Goal: Task Accomplishment & Management: Complete application form

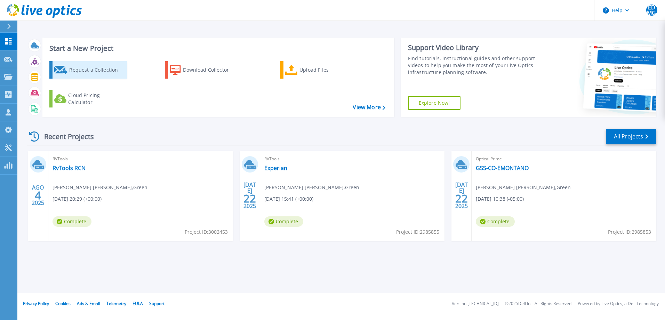
click at [89, 72] on div "Request a Collection" at bounding box center [97, 70] width 56 height 14
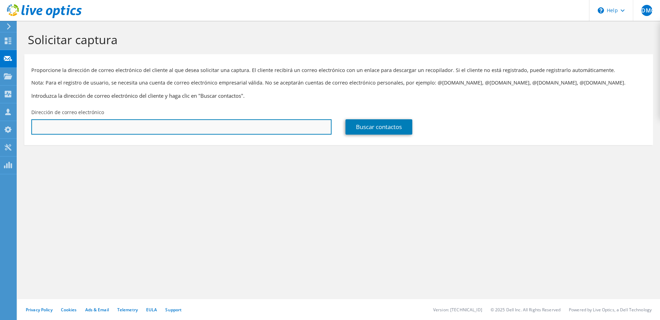
click at [222, 127] on input "text" at bounding box center [181, 126] width 300 height 15
paste input "[EMAIL_ADDRESS][DOMAIN_NAME]"
type input "[EMAIL_ADDRESS][DOMAIN_NAME]"
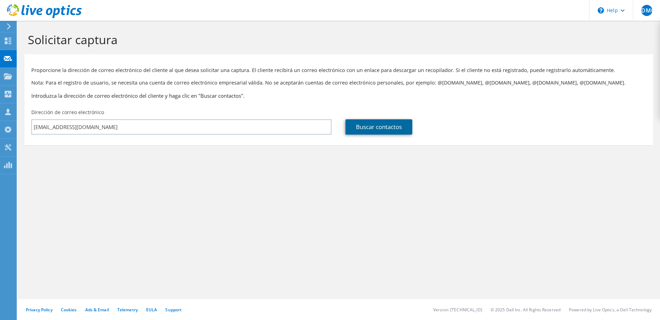
click at [383, 129] on link "Buscar contactos" at bounding box center [378, 126] width 67 height 15
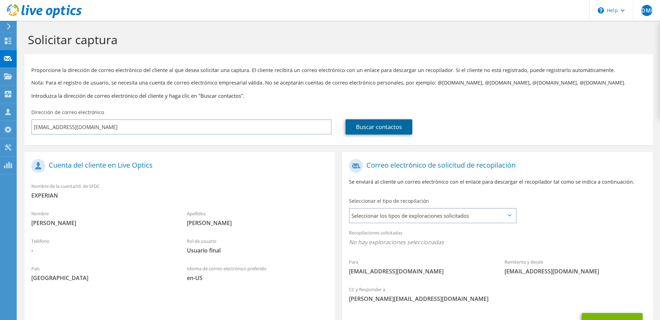
scroll to position [35, 0]
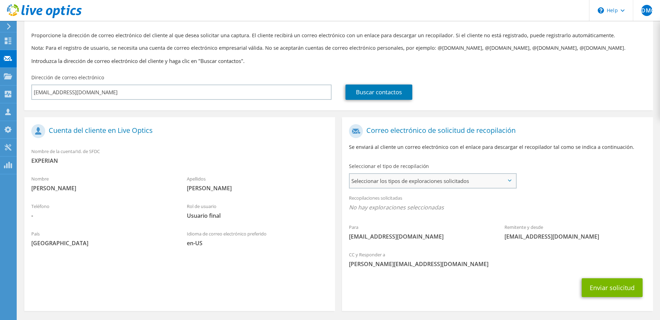
click at [507, 184] on span "Seleccionar los tipos de exploraciones solicitados" at bounding box center [431, 181] width 165 height 14
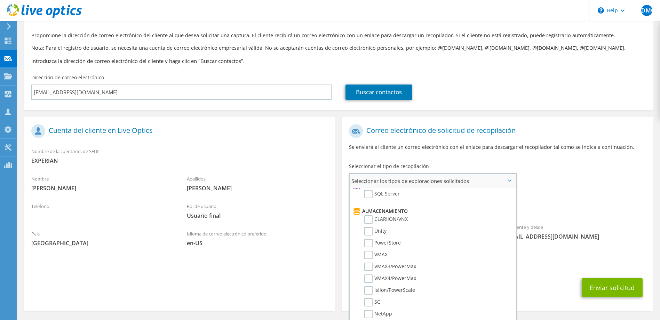
scroll to position [0, 0]
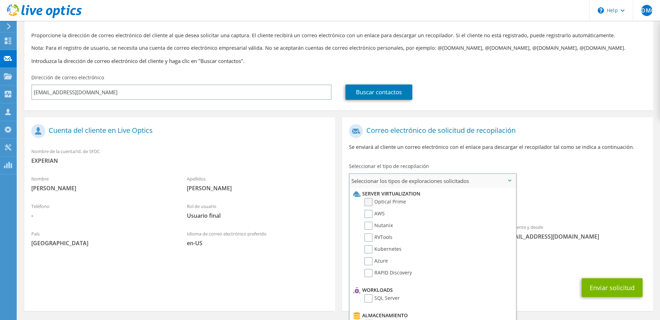
click at [369, 201] on label "Optical Prime" at bounding box center [385, 202] width 42 height 8
click at [0, 0] on input "Optical Prime" at bounding box center [0, 0] width 0 height 0
click at [367, 238] on label "RVTools" at bounding box center [378, 237] width 28 height 8
click at [0, 0] on input "RVTools" at bounding box center [0, 0] width 0 height 0
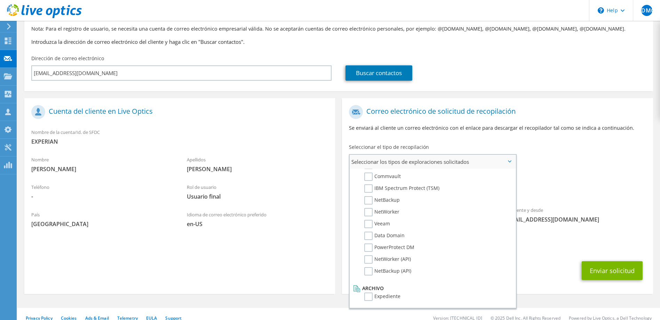
scroll to position [63, 0]
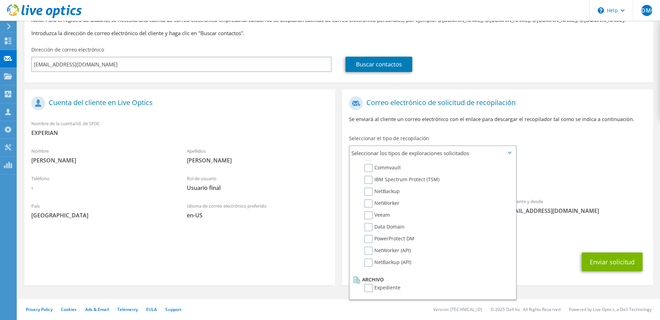
click at [576, 169] on div "Recopilaciones solicitadas No hay exploraciones seleccionadas Optical Prime RVT…" at bounding box center [497, 177] width 310 height 28
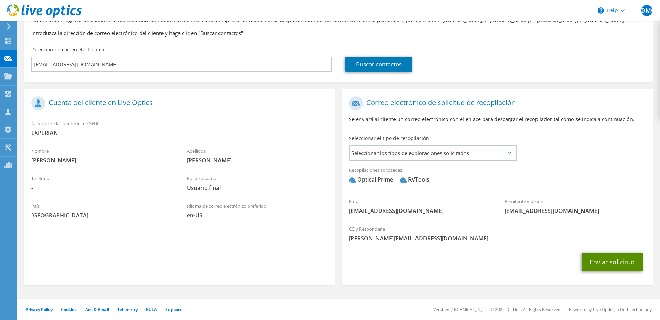
click at [615, 260] on button "Enviar solicitud" at bounding box center [611, 261] width 61 height 19
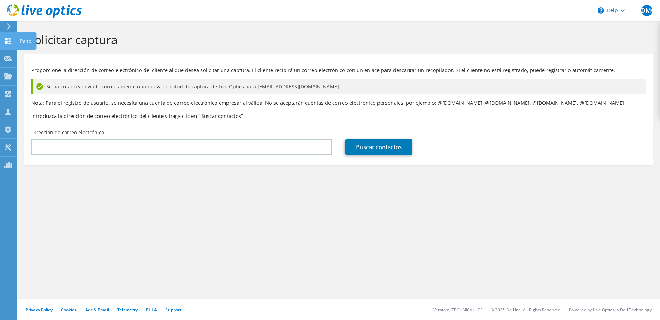
click at [9, 42] on use at bounding box center [8, 41] width 7 height 7
